Goal: Book appointment/travel/reservation

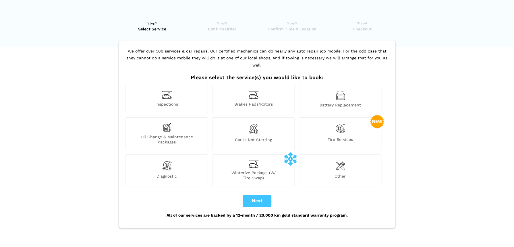
click at [251, 161] on div "Winterize Package (W/ Tire Swap)" at bounding box center [253, 170] width 82 height 32
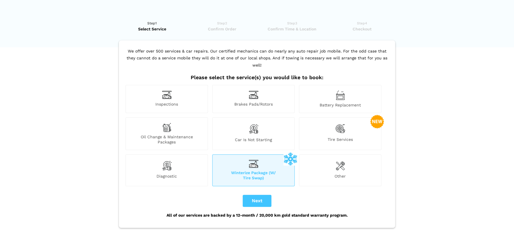
click at [251, 160] on img at bounding box center [254, 164] width 10 height 8
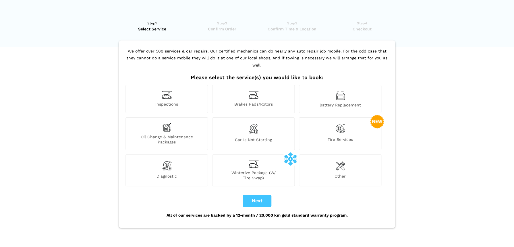
click at [251, 160] on img at bounding box center [254, 164] width 10 height 8
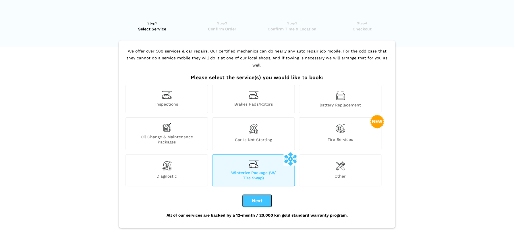
click at [255, 195] on button "Next" at bounding box center [257, 201] width 29 height 12
checkbox input "true"
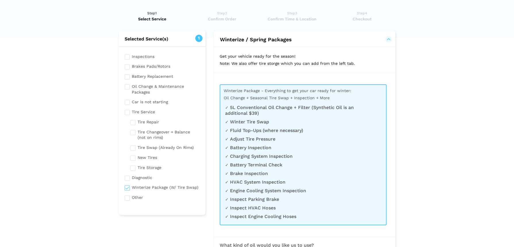
scroll to position [3, 0]
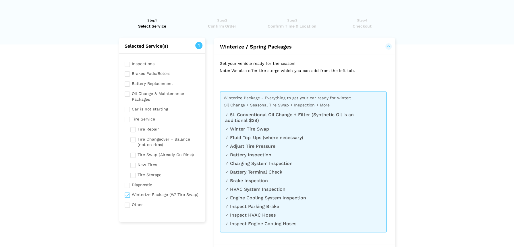
click at [127, 121] on input "checkbox" at bounding box center [162, 118] width 75 height 7
checkbox input "true"
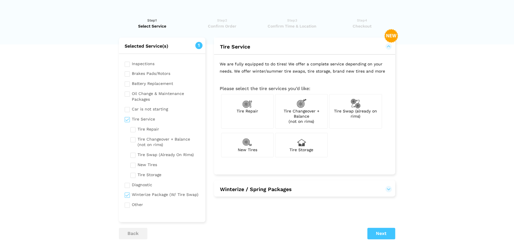
click at [134, 156] on input "checkbox" at bounding box center [164, 154] width 69 height 7
checkbox input "true"
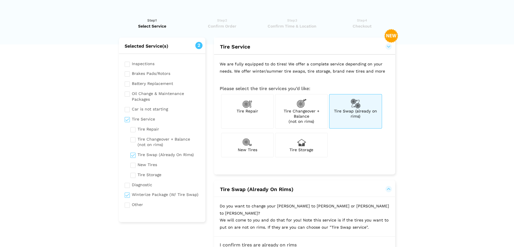
click at [301, 146] on img at bounding box center [301, 142] width 10 height 10
checkbox input "true"
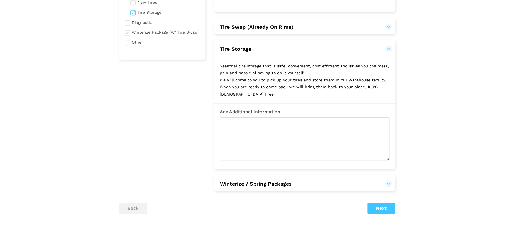
scroll to position [166, 0]
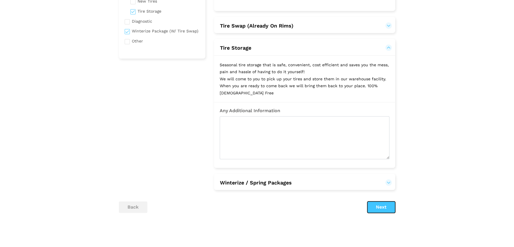
click at [381, 206] on button "Next" at bounding box center [381, 206] width 28 height 11
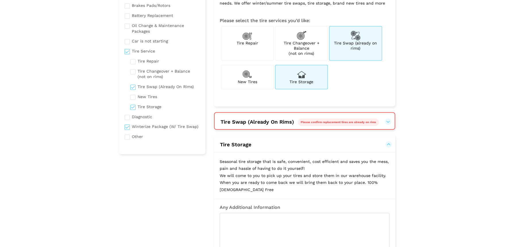
scroll to position [70, 0]
click at [388, 122] on button "Tire Swap (Already On Rims) Please confirm replacement tires are already on rims" at bounding box center [304, 122] width 168 height 7
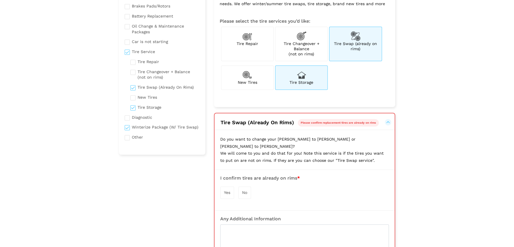
click at [227, 190] on span "Yes" at bounding box center [227, 192] width 6 height 5
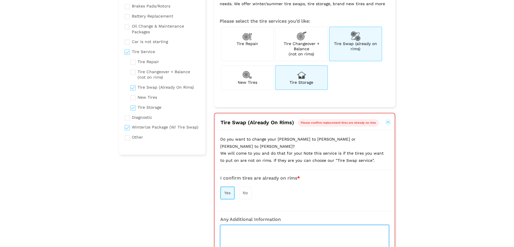
click at [233, 226] on textarea at bounding box center [304, 246] width 168 height 43
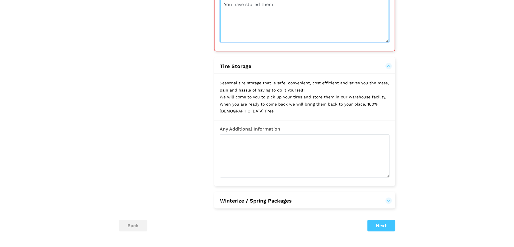
scroll to position [295, 0]
type textarea "You have stored them"
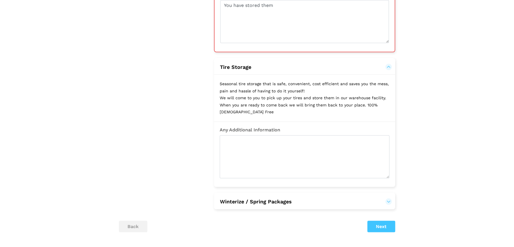
click at [389, 198] on button "Winterize / Spring Packages" at bounding box center [305, 201] width 170 height 7
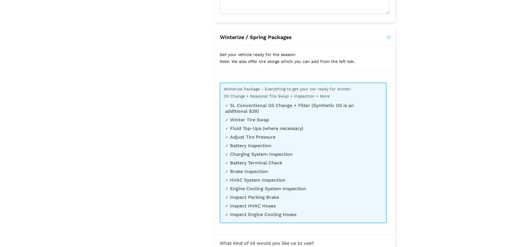
scroll to position [442, 0]
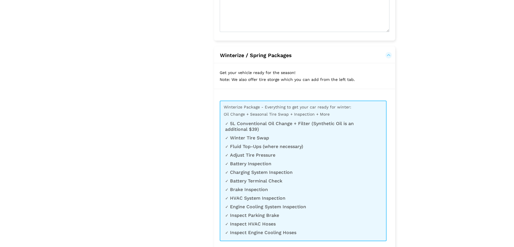
click at [388, 52] on button "Winterize / Spring Packages" at bounding box center [305, 55] width 170 height 7
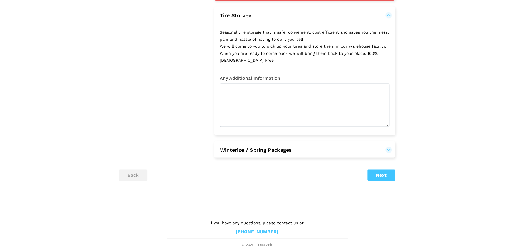
scroll to position [340, 0]
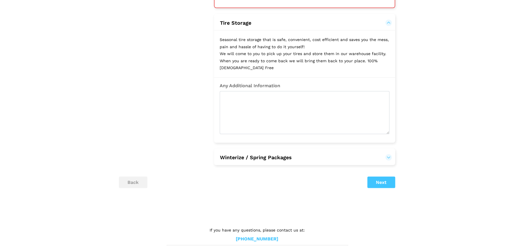
click at [387, 154] on button "Winterize / Spring Packages" at bounding box center [305, 157] width 170 height 7
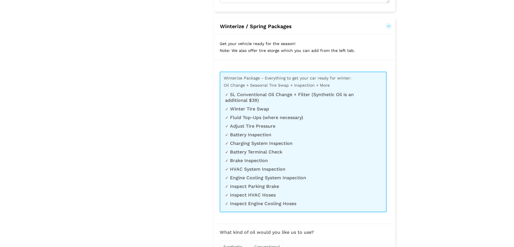
scroll to position [461, 0]
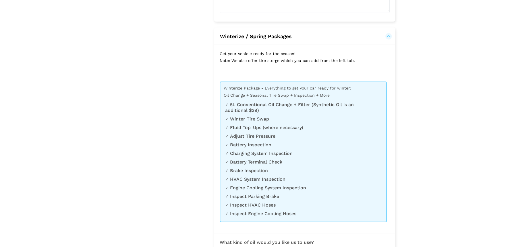
click at [388, 33] on button "Winterize / Spring Packages" at bounding box center [305, 36] width 170 height 7
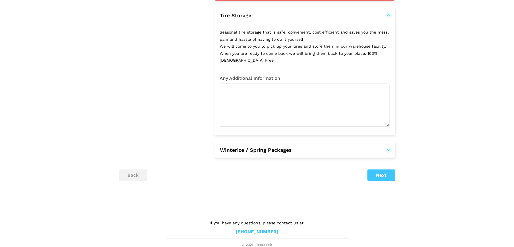
scroll to position [340, 0]
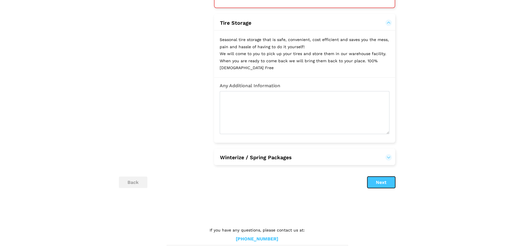
click at [379, 177] on button "Next" at bounding box center [381, 182] width 28 height 11
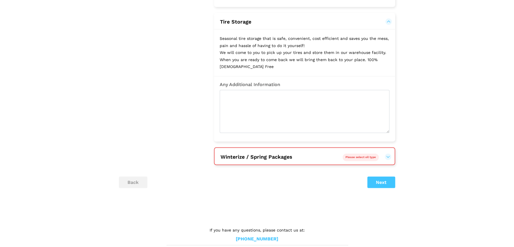
click at [388, 154] on button "Winterize / Spring Packages Please select oil type" at bounding box center [304, 157] width 168 height 7
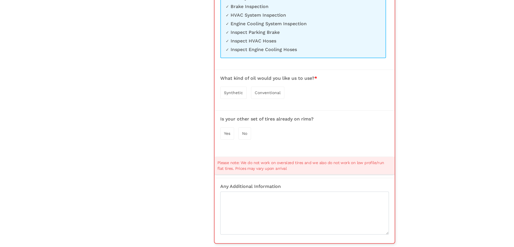
scroll to position [645, 0]
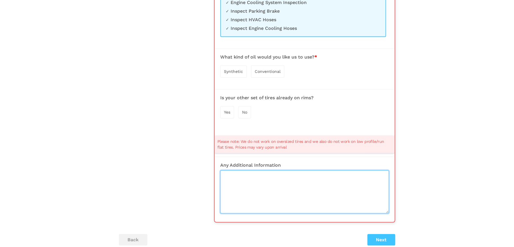
click at [262, 172] on textarea at bounding box center [304, 191] width 168 height 43
type textarea "I drive an electric vehicle"
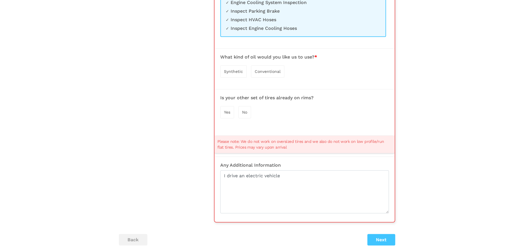
click at [227, 110] on span "Yes" at bounding box center [227, 112] width 6 height 5
click at [380, 235] on button "Next" at bounding box center [381, 240] width 28 height 11
